Goal: Information Seeking & Learning: Learn about a topic

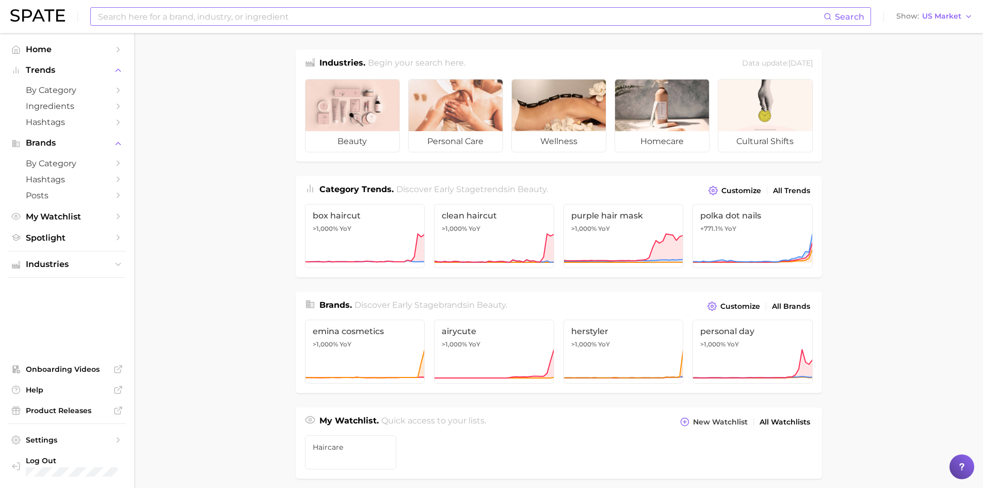
click at [291, 9] on input at bounding box center [460, 17] width 726 height 18
type input "value"
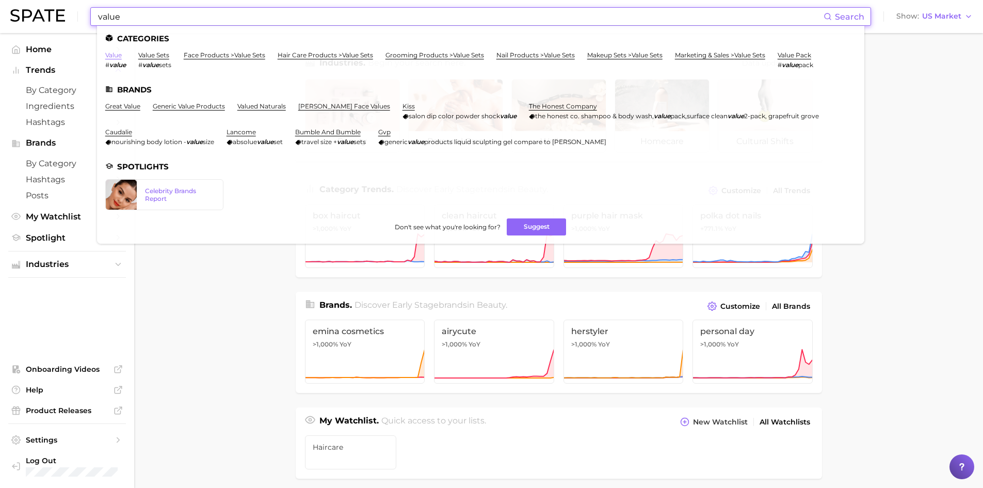
click at [114, 53] on link "value" at bounding box center [113, 55] width 17 height 8
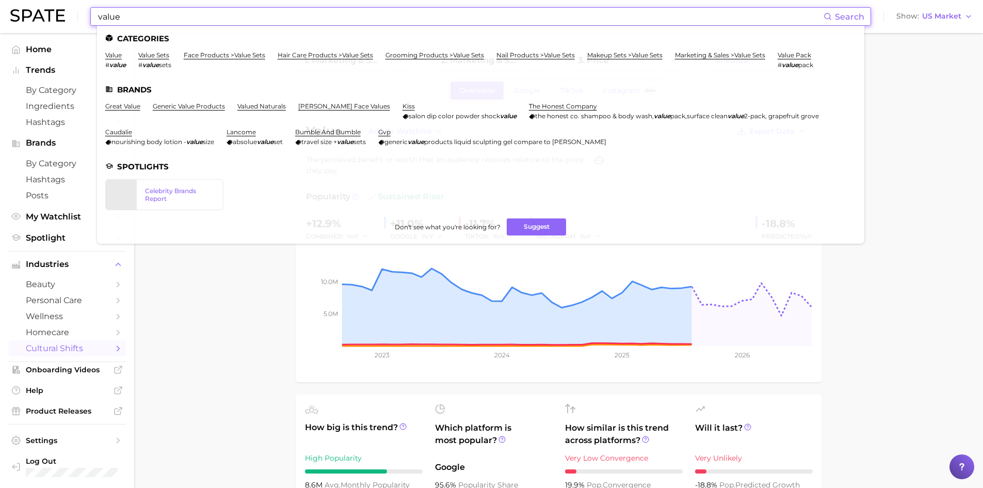
click at [205, 14] on input "value" at bounding box center [460, 17] width 726 height 18
click at [158, 54] on link "value sets" at bounding box center [153, 55] width 31 height 8
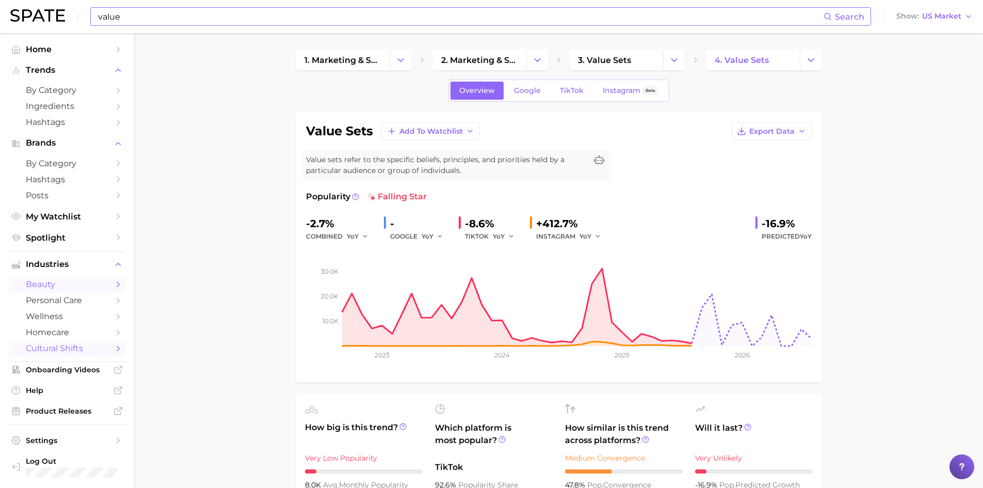
click at [54, 284] on span "beauty" at bounding box center [67, 284] width 83 height 10
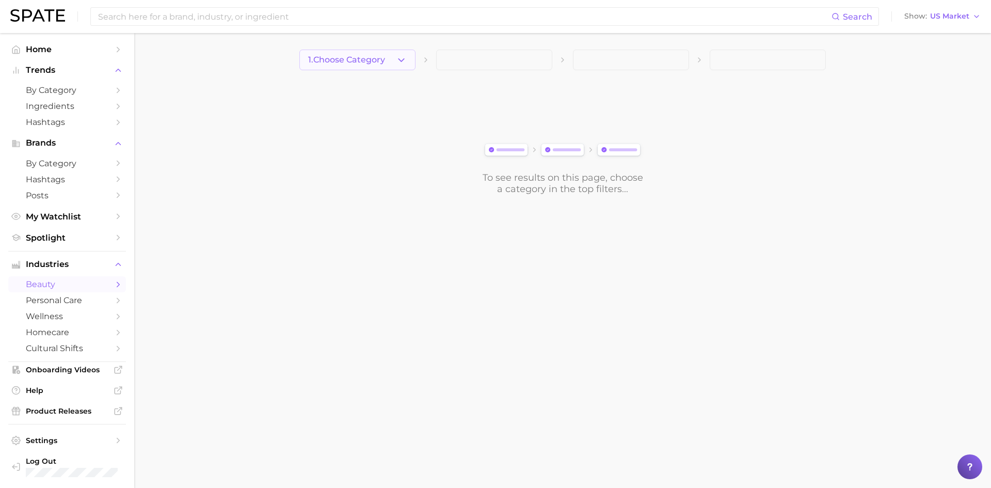
click at [404, 65] on icon "button" at bounding box center [401, 60] width 11 height 11
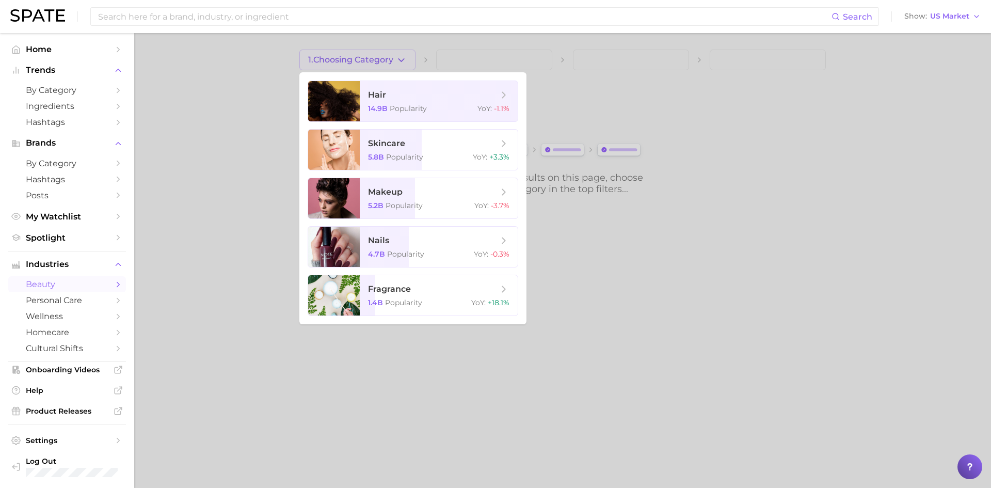
click at [404, 65] on div at bounding box center [495, 244] width 991 height 488
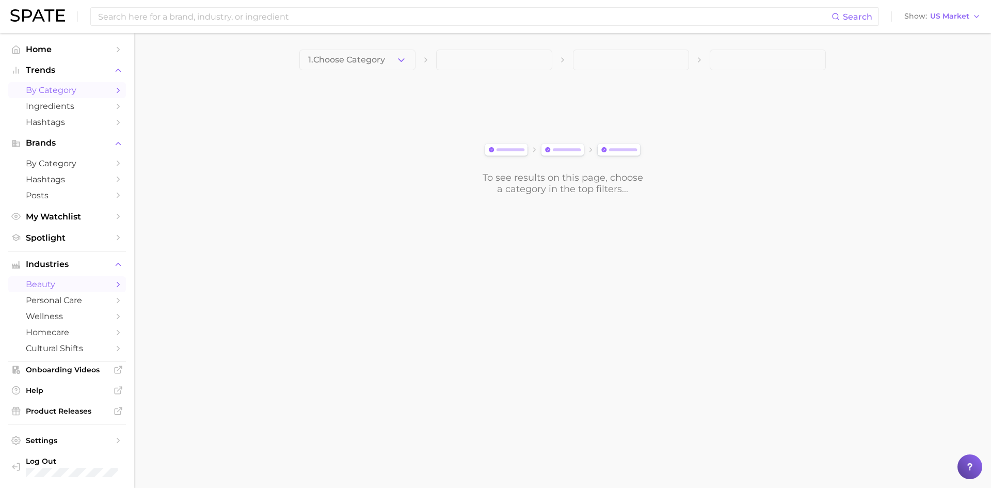
click at [90, 89] on span "by Category" at bounding box center [67, 90] width 83 height 10
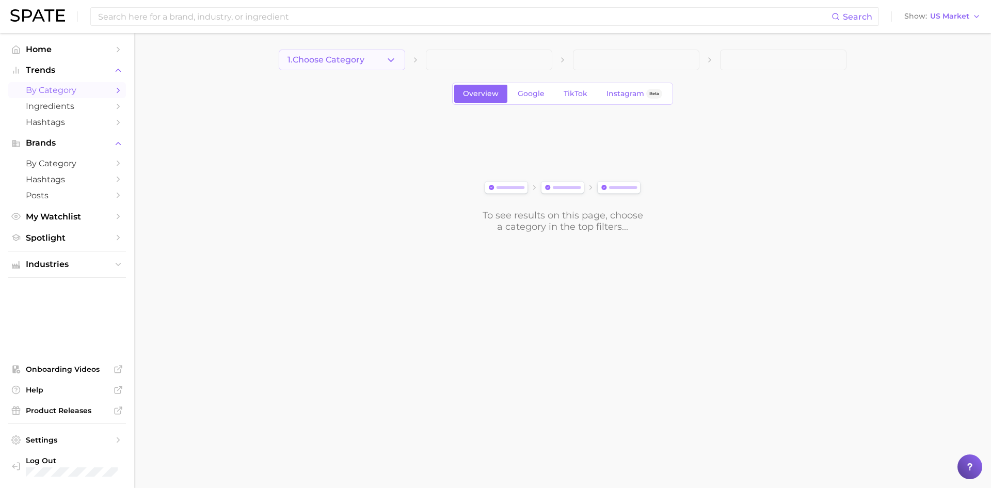
click at [366, 52] on button "1. Choose Category" at bounding box center [342, 60] width 126 height 21
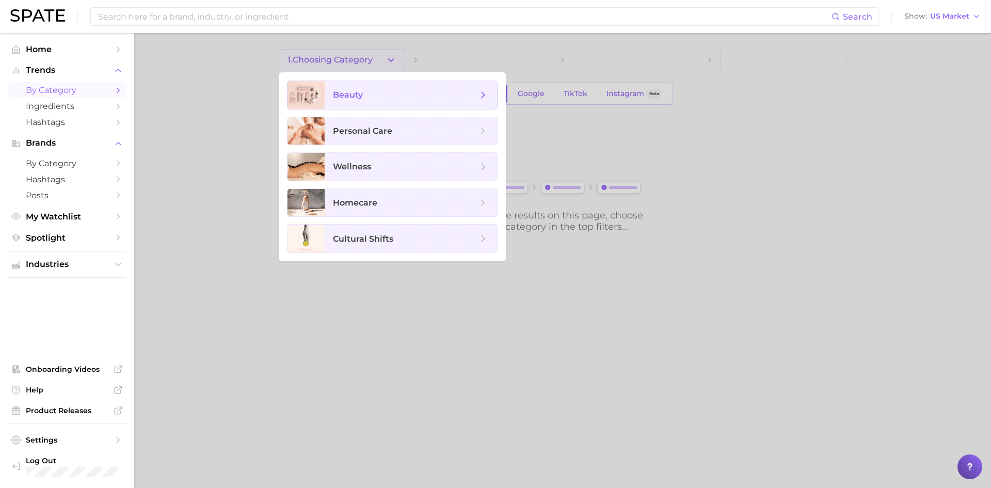
click at [354, 102] on span "beauty" at bounding box center [411, 95] width 172 height 28
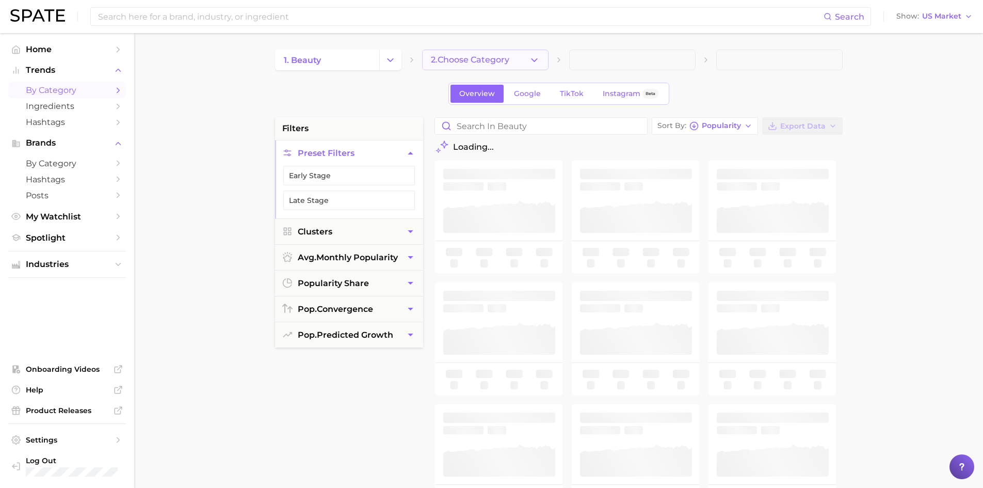
click at [478, 54] on button "2. Choose Category" at bounding box center [485, 60] width 126 height 21
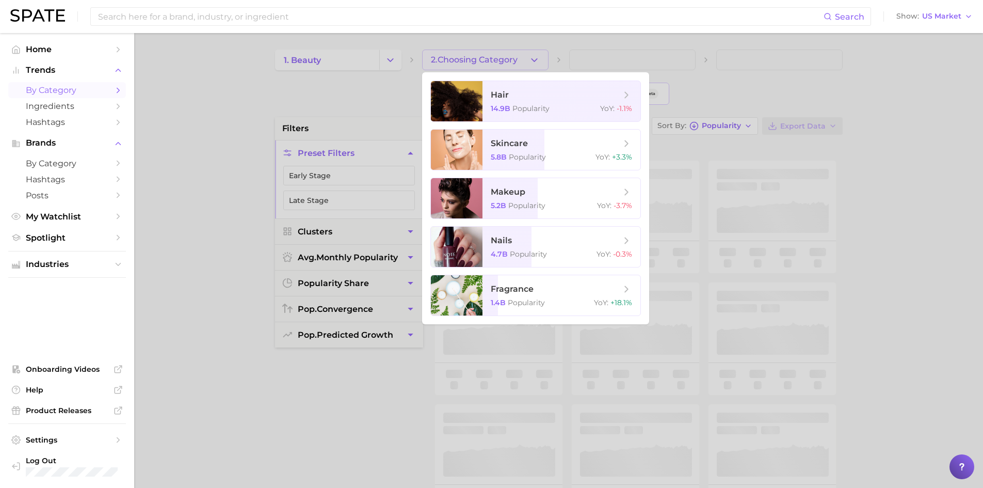
click at [478, 54] on div at bounding box center [491, 244] width 983 height 488
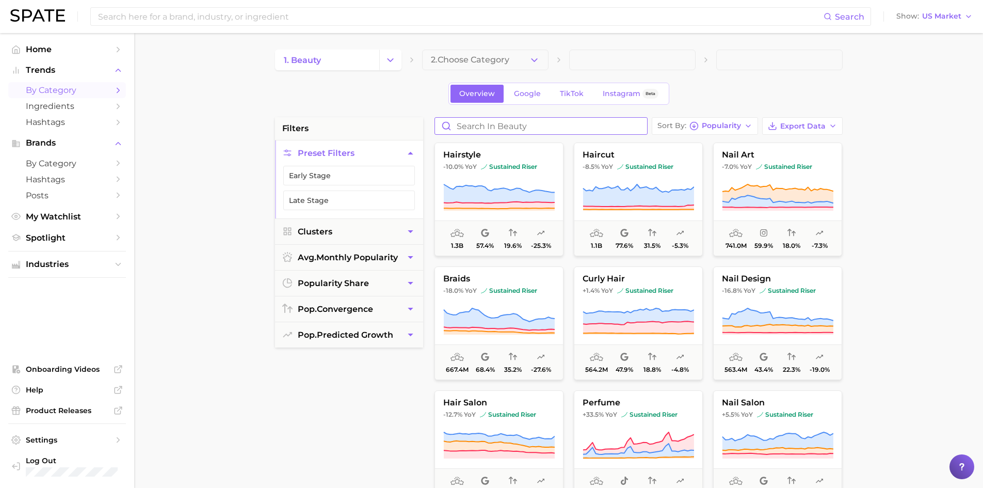
click at [532, 127] on input "Search in beauty" at bounding box center [541, 126] width 212 height 17
type input "value"
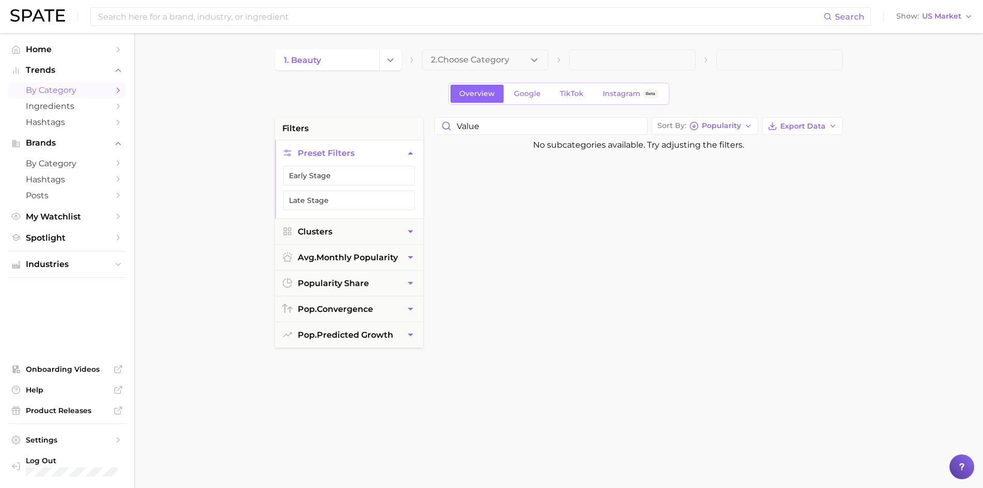
drag, startPoint x: 383, startPoint y: 61, endPoint x: 313, endPoint y: 64, distance: 70.2
click at [383, 61] on button "Change Category" at bounding box center [390, 60] width 22 height 21
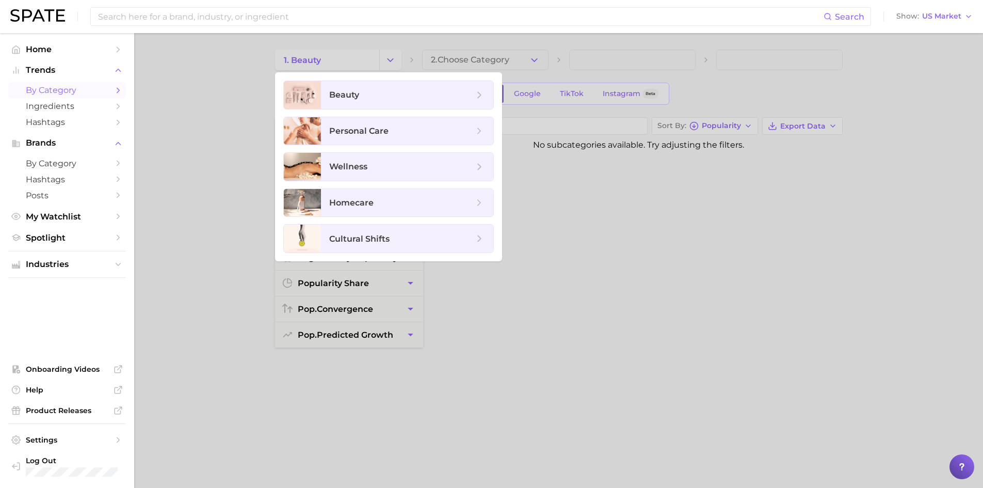
click at [313, 64] on div at bounding box center [491, 244] width 983 height 488
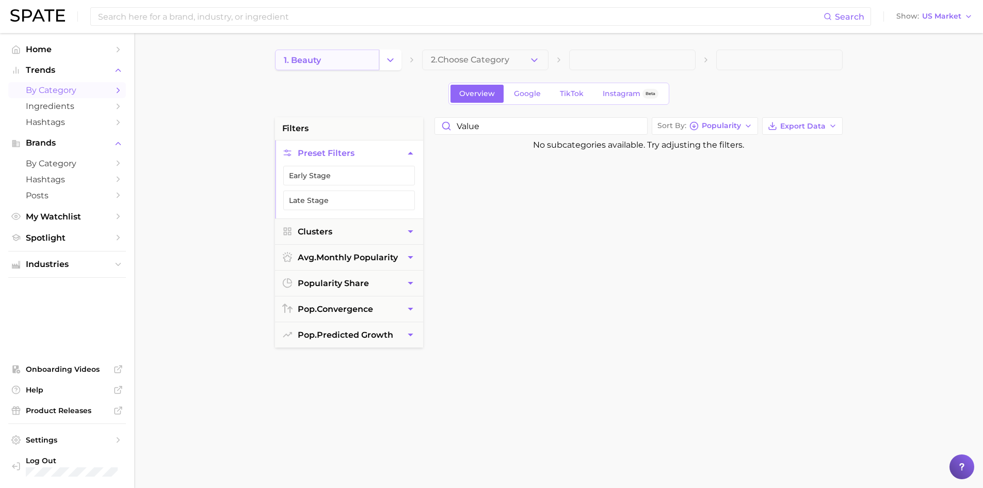
click at [316, 58] on span "1. beauty" at bounding box center [302, 60] width 37 height 10
click at [397, 60] on button "Change Category" at bounding box center [390, 60] width 22 height 21
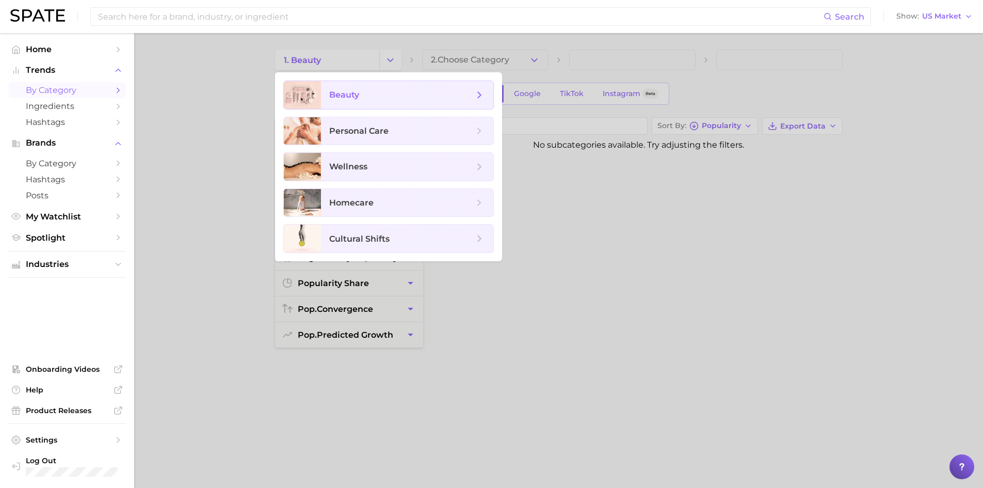
click at [351, 99] on span "beauty" at bounding box center [344, 95] width 30 height 10
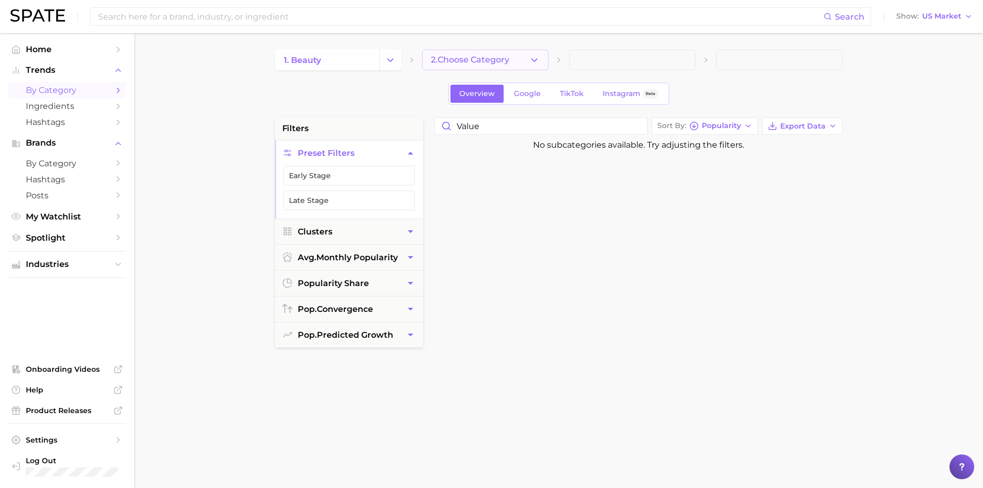
click at [489, 66] on button "2. Choose Category" at bounding box center [485, 60] width 126 height 21
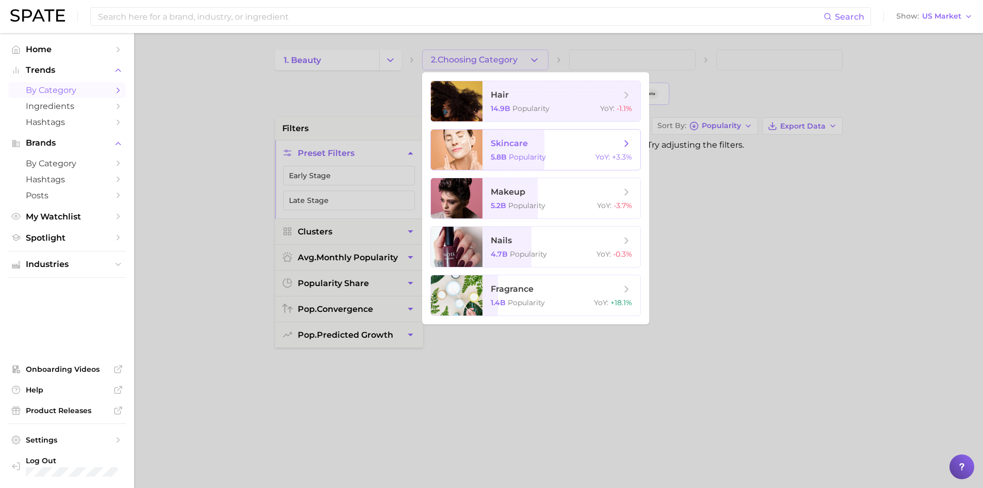
click at [525, 157] on span "Popularity" at bounding box center [527, 156] width 37 height 9
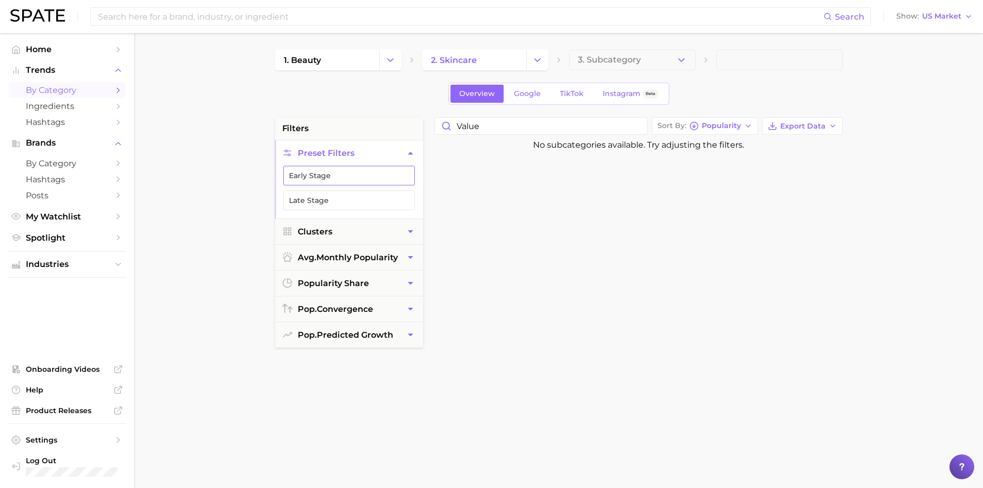
click at [319, 170] on button "Early Stage" at bounding box center [349, 176] width 132 height 20
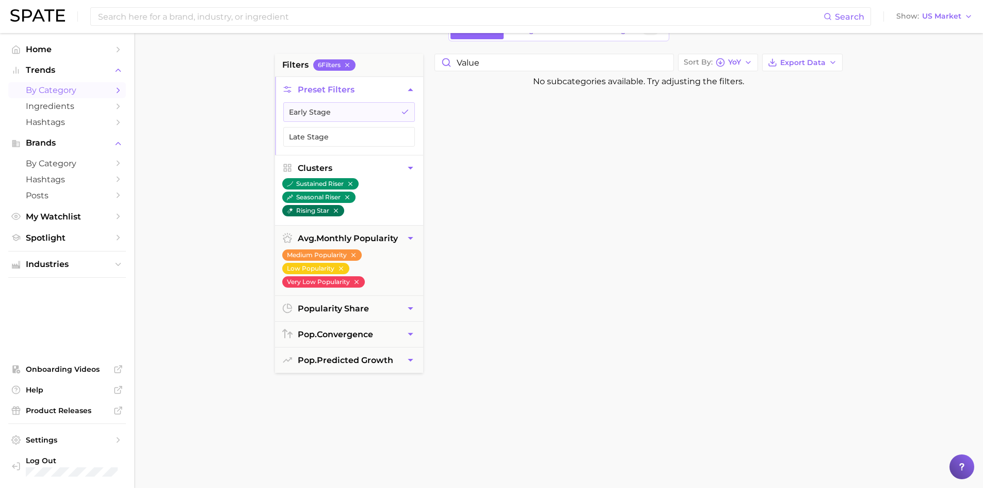
scroll to position [64, 0]
click at [316, 307] on span "popularity share" at bounding box center [333, 307] width 71 height 10
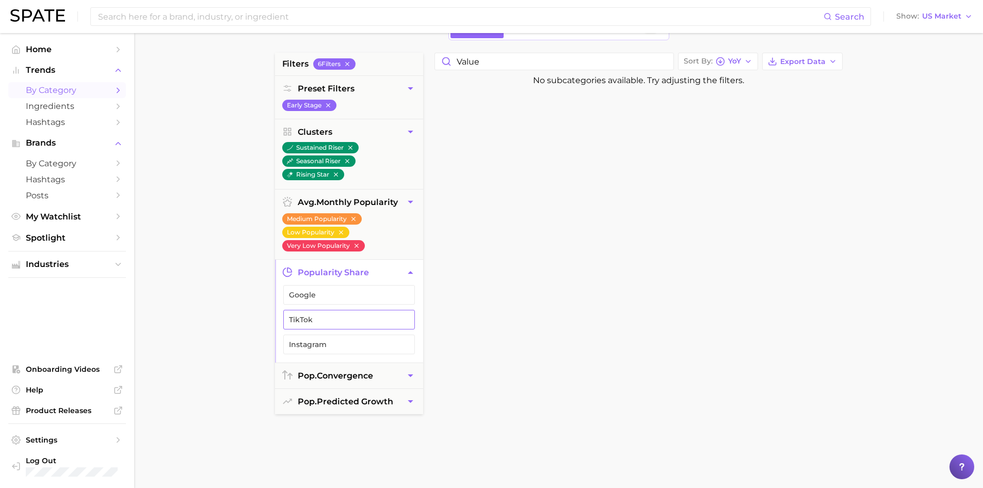
click at [321, 327] on button "TikTok" at bounding box center [349, 320] width 132 height 20
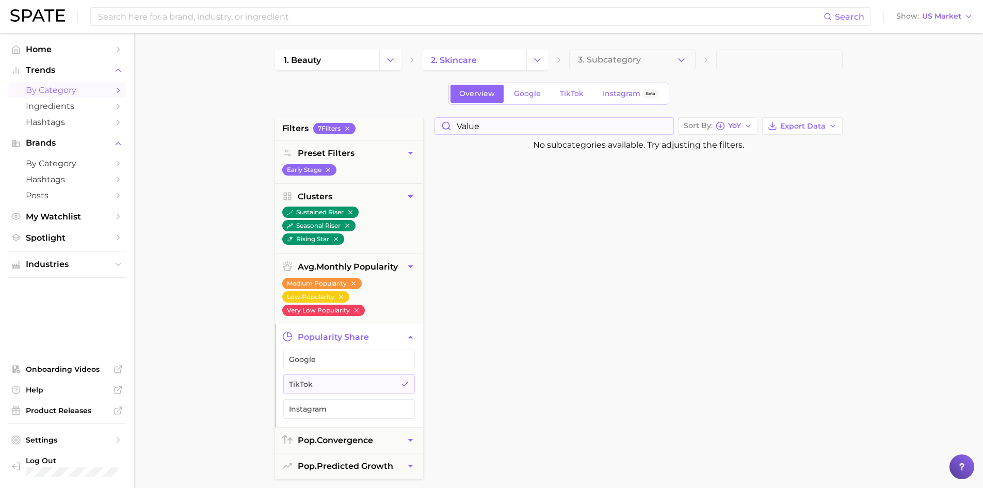
click at [539, 134] on div "value" at bounding box center [553, 126] width 239 height 18
click at [523, 124] on input "value" at bounding box center [554, 126] width 238 height 17
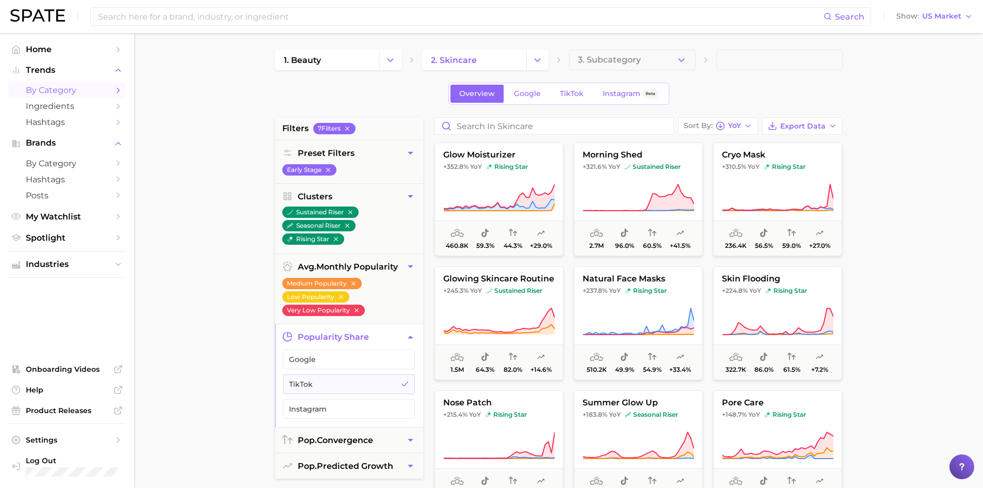
click at [216, 277] on main "1. beauty 2. skincare 3. Subcategory Overview Google TikTok Instagram Beta filt…" at bounding box center [558, 424] width 849 height 783
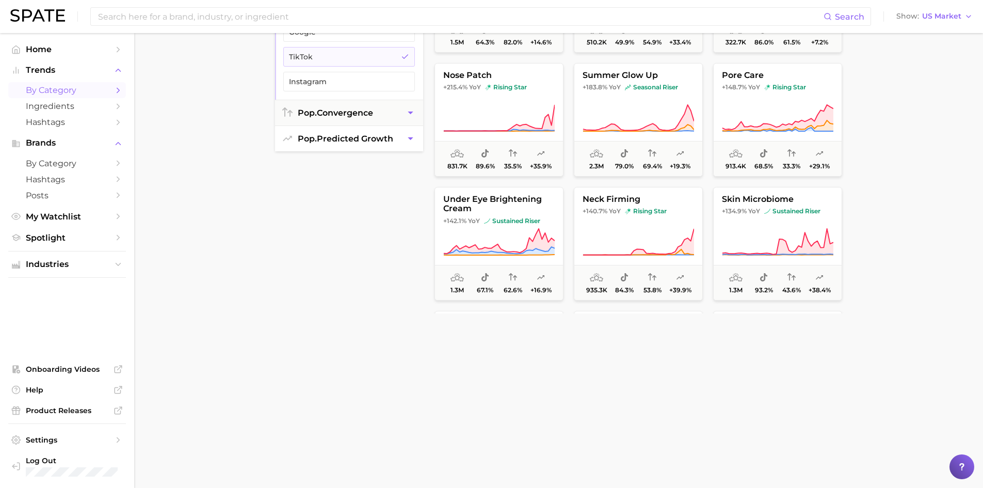
scroll to position [112, 0]
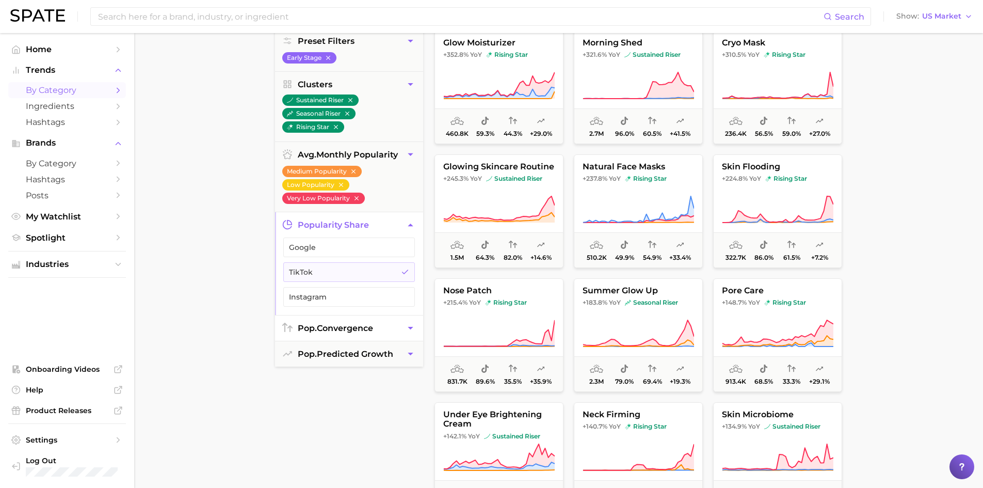
click at [361, 336] on button "pop. convergence" at bounding box center [349, 327] width 148 height 25
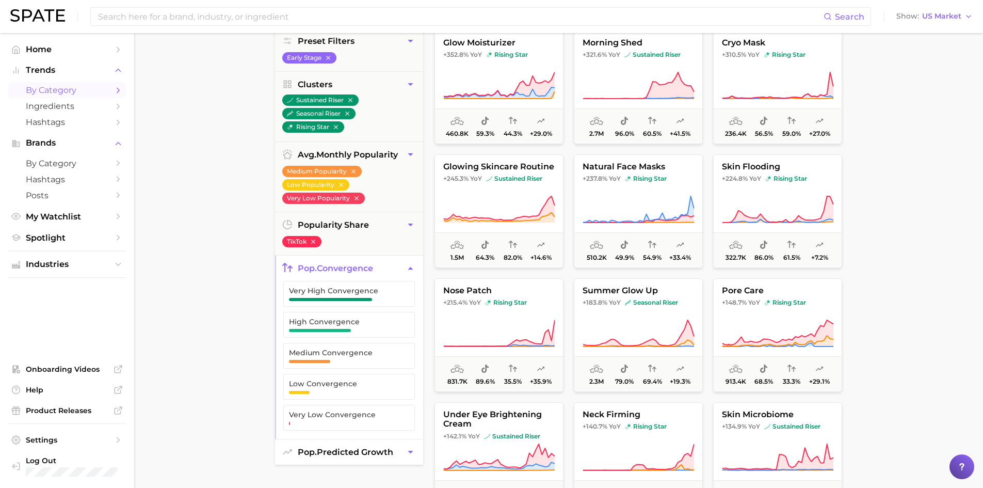
click at [341, 444] on button "pop. predicted growth" at bounding box center [349, 451] width 148 height 25
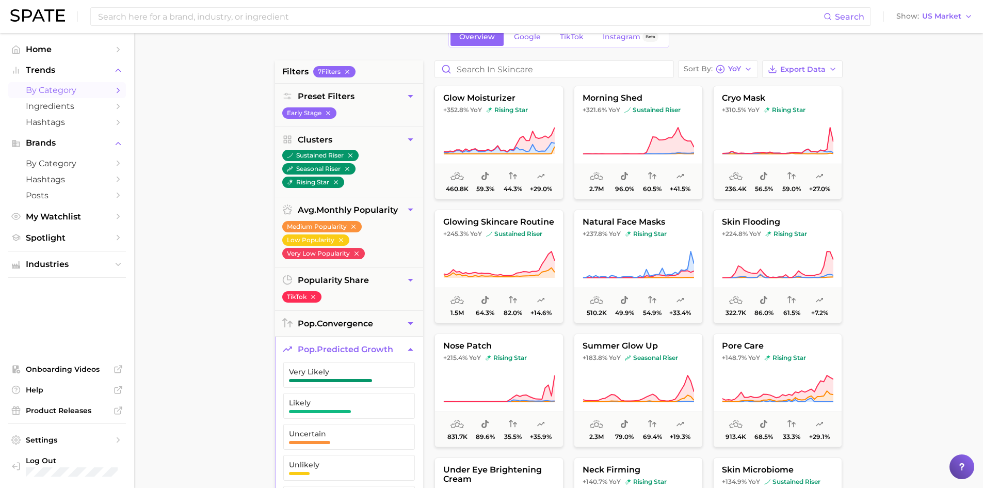
scroll to position [57, 0]
click at [296, 182] on button "rising star" at bounding box center [313, 181] width 62 height 11
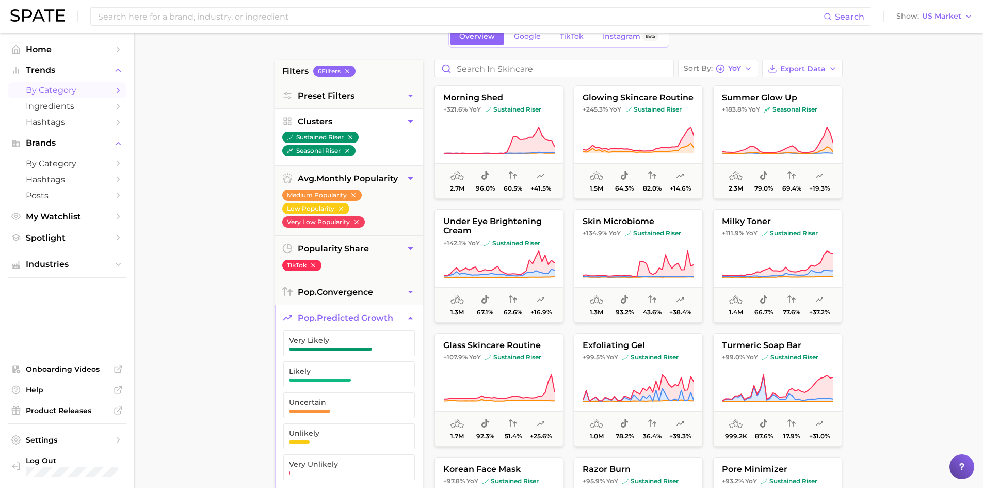
click at [407, 126] on icon "button" at bounding box center [410, 121] width 11 height 11
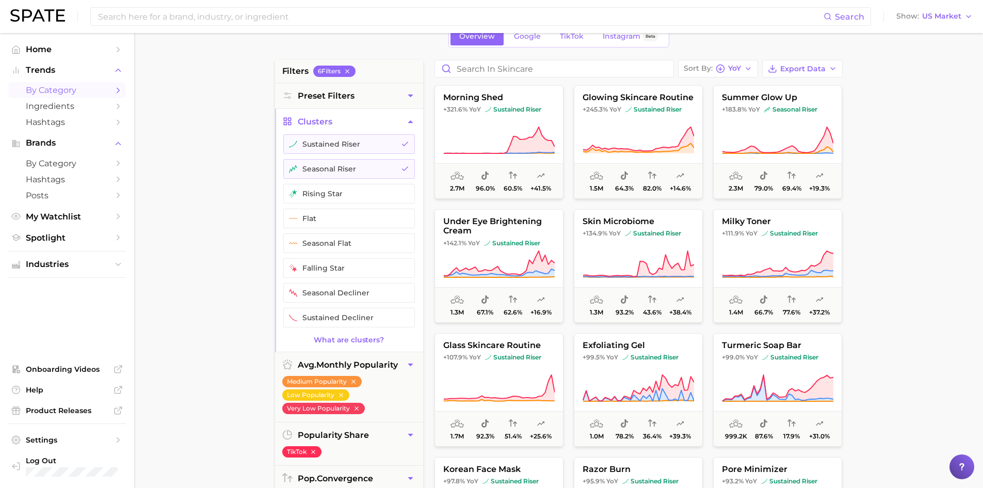
click at [407, 126] on icon "button" at bounding box center [410, 121] width 11 height 11
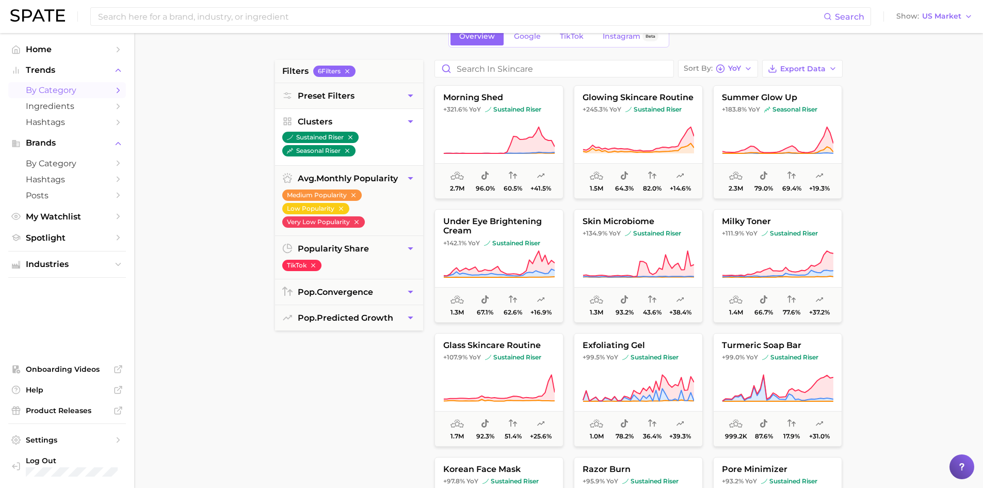
click at [407, 126] on icon "button" at bounding box center [410, 121] width 11 height 11
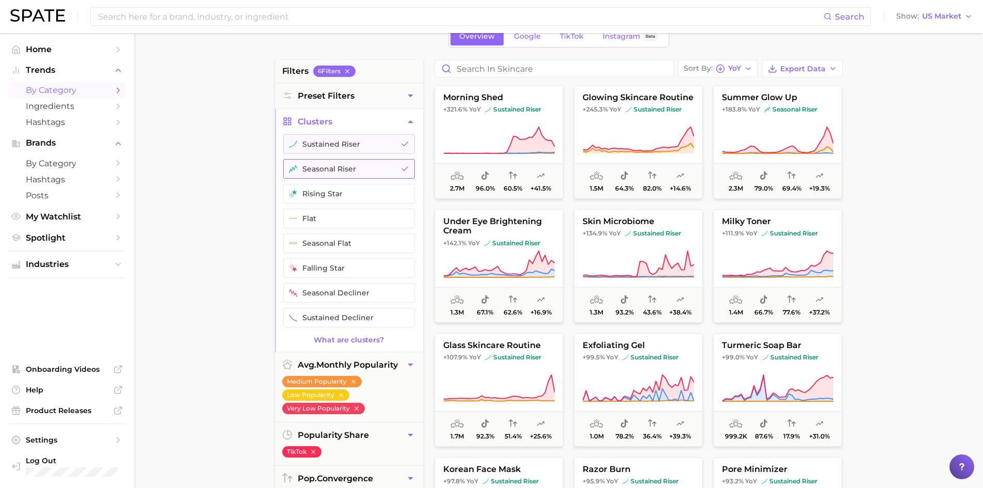
click at [359, 167] on button "seasonal riser" at bounding box center [349, 169] width 132 height 20
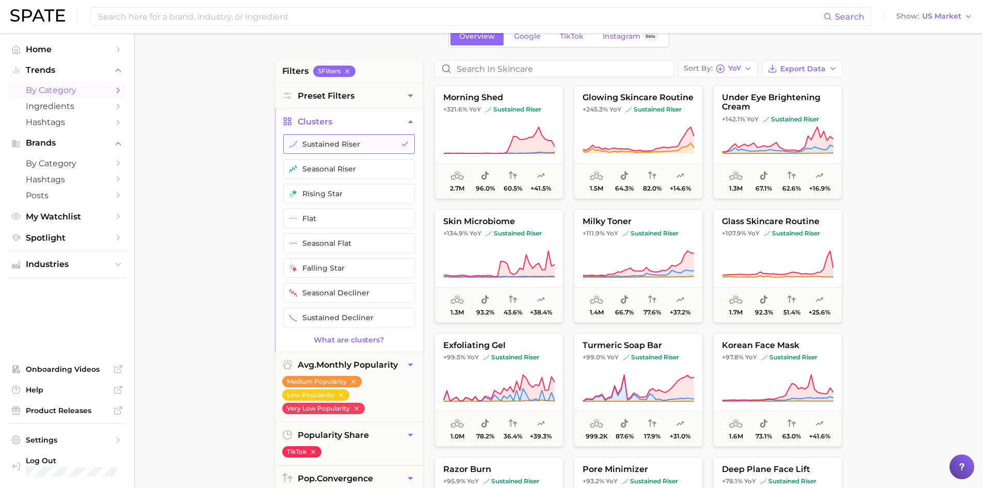
click at [346, 143] on button "sustained riser" at bounding box center [349, 144] width 132 height 20
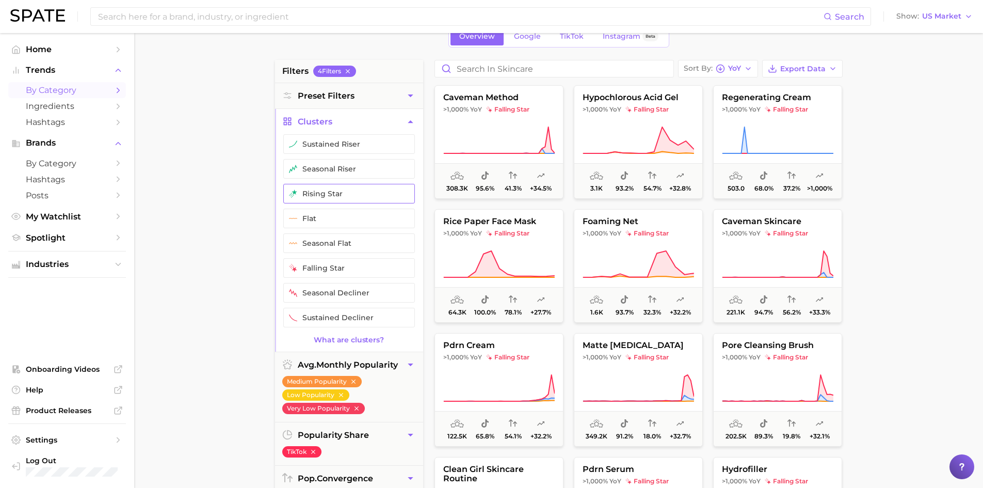
click at [319, 191] on button "rising star" at bounding box center [349, 194] width 132 height 20
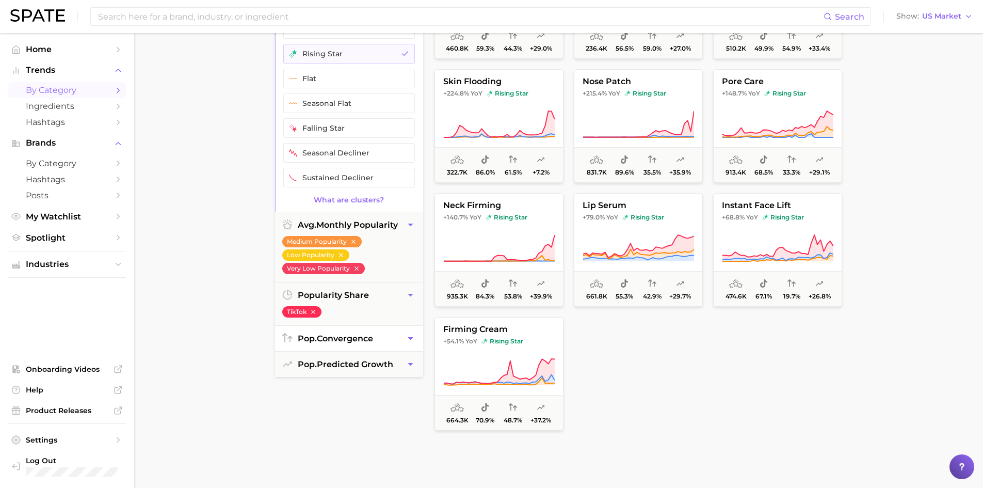
scroll to position [198, 0]
click at [408, 332] on icon "button" at bounding box center [410, 337] width 11 height 11
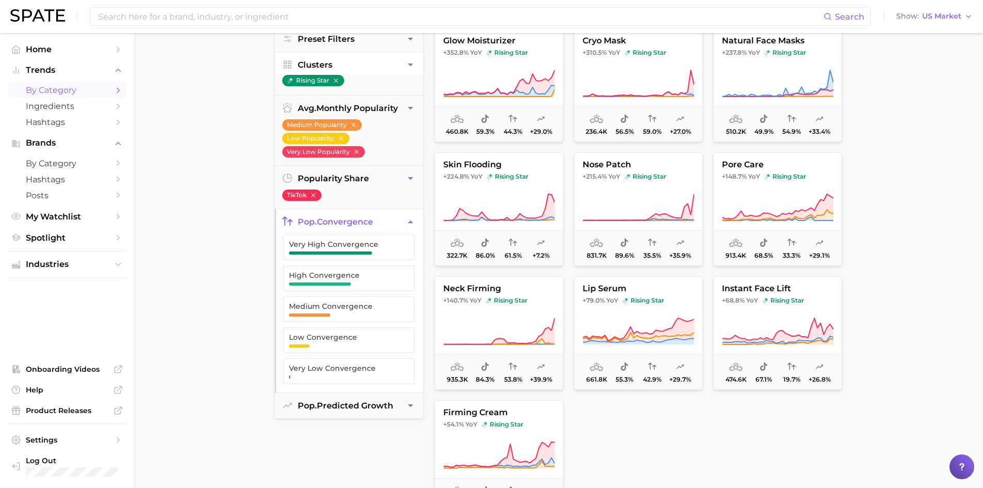
scroll to position [114, 0]
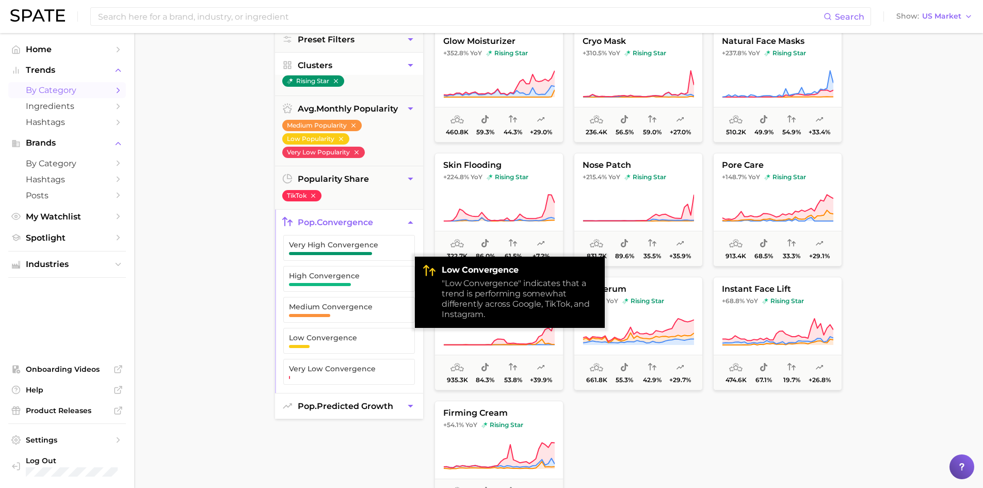
click at [379, 406] on span "pop. predicted growth" at bounding box center [345, 406] width 95 height 10
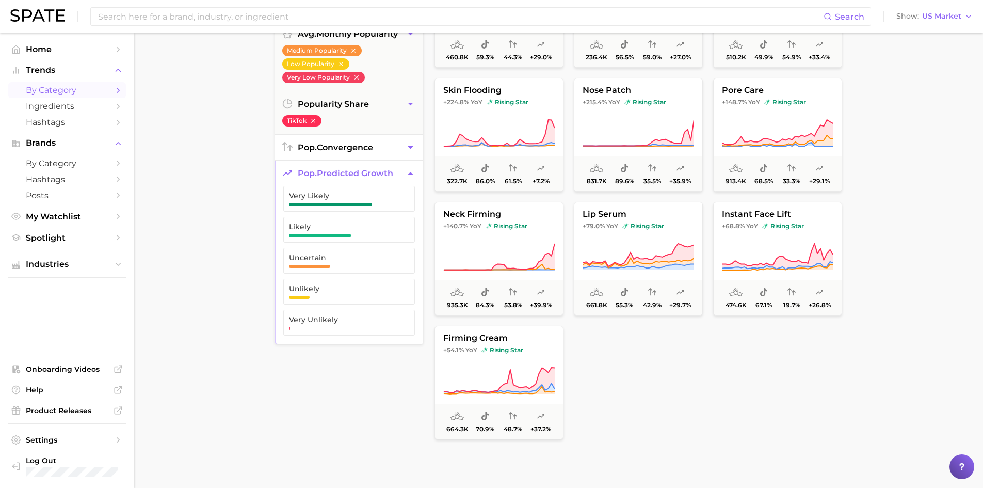
scroll to position [188, 0]
click at [364, 187] on button "Very Likely" at bounding box center [349, 199] width 132 height 26
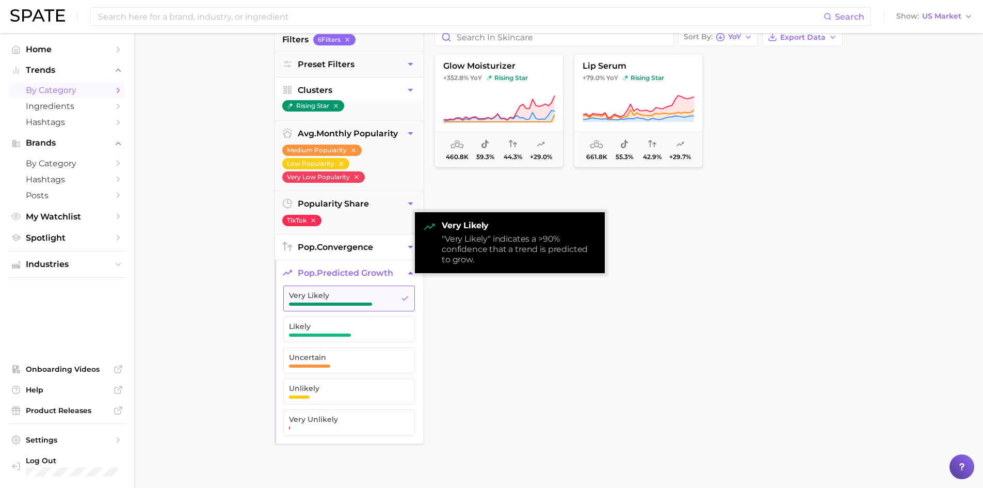
scroll to position [91, 0]
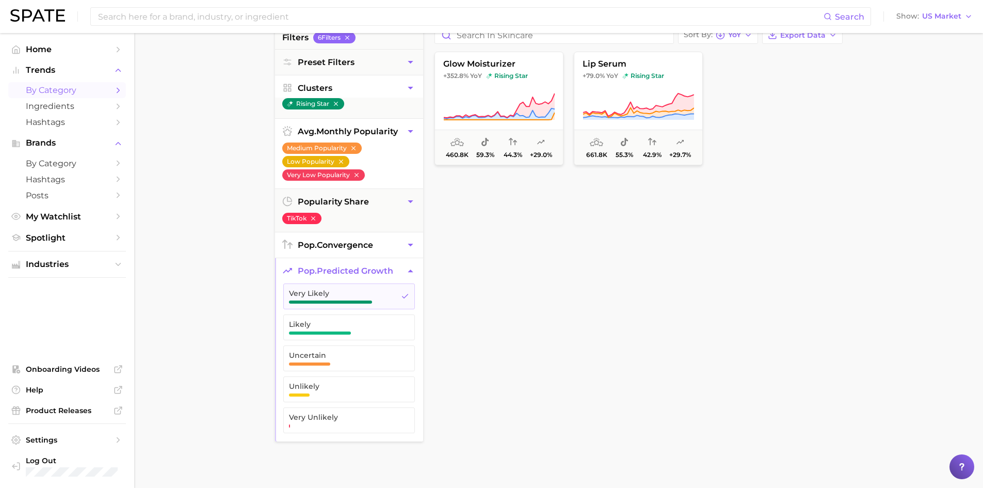
click at [343, 160] on icon "button" at bounding box center [340, 161] width 7 height 7
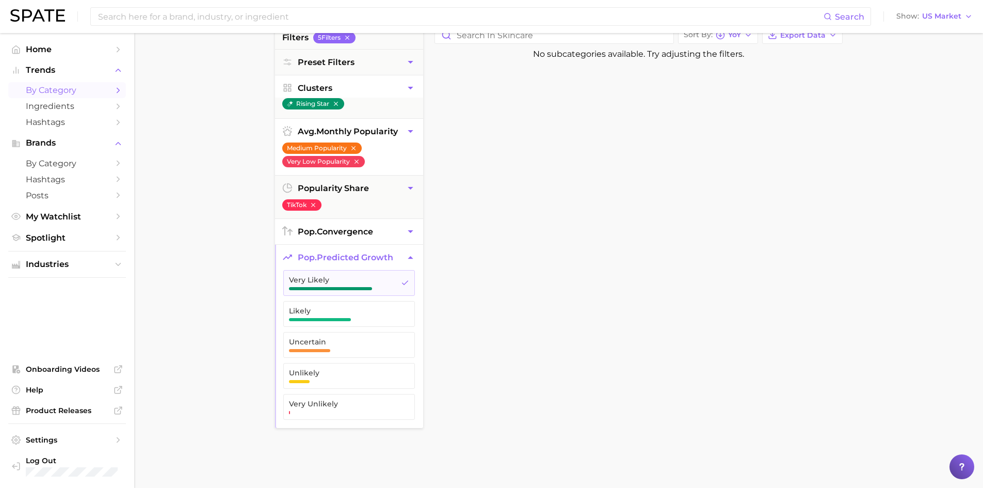
click at [353, 147] on icon "button" at bounding box center [353, 148] width 4 height 4
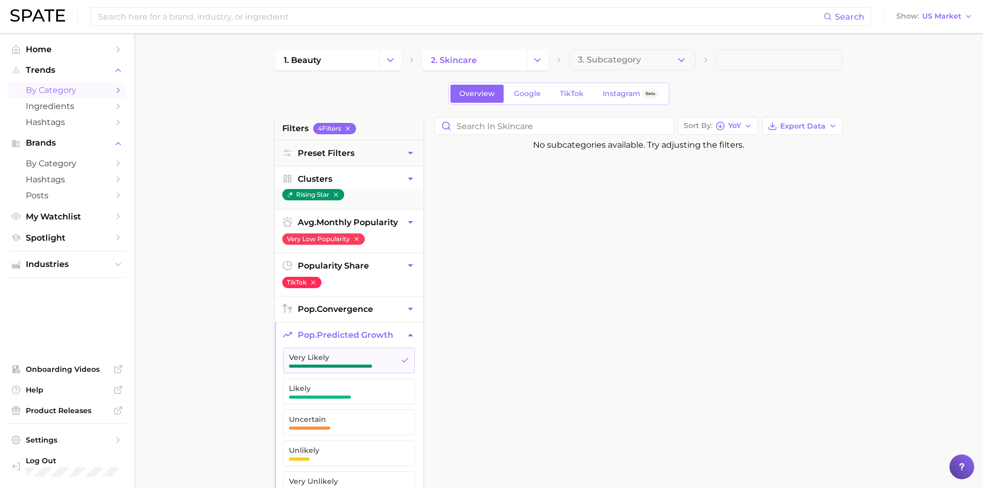
click at [344, 265] on span "popularity share" at bounding box center [333, 266] width 71 height 10
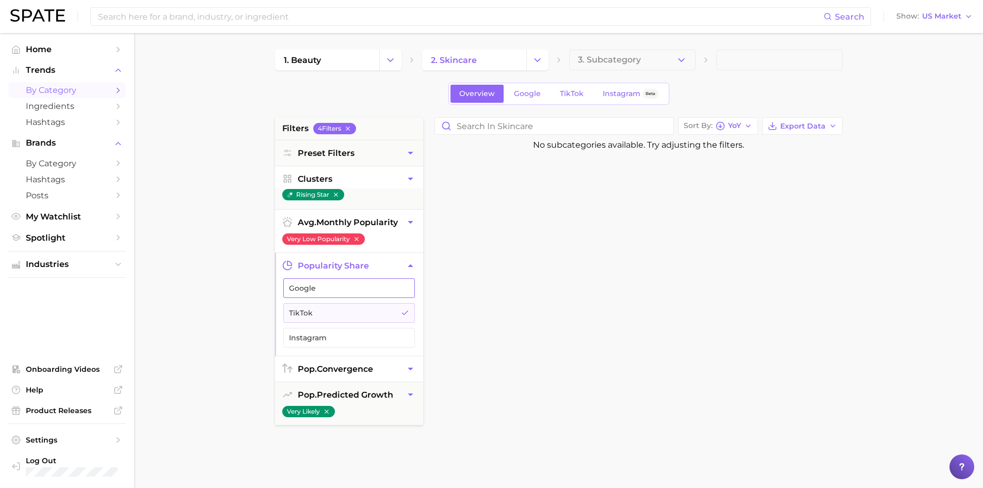
click at [333, 288] on span "Google" at bounding box center [341, 288] width 104 height 8
click at [318, 343] on button "Instagram" at bounding box center [349, 338] width 132 height 20
click at [35, 235] on span "Spotlight" at bounding box center [67, 238] width 83 height 10
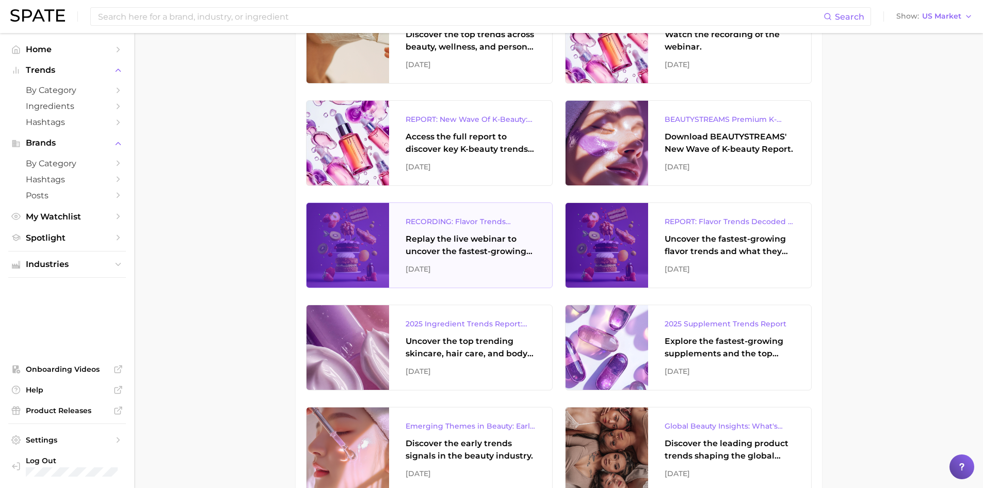
scroll to position [565, 0]
